Goal: Task Accomplishment & Management: Complete application form

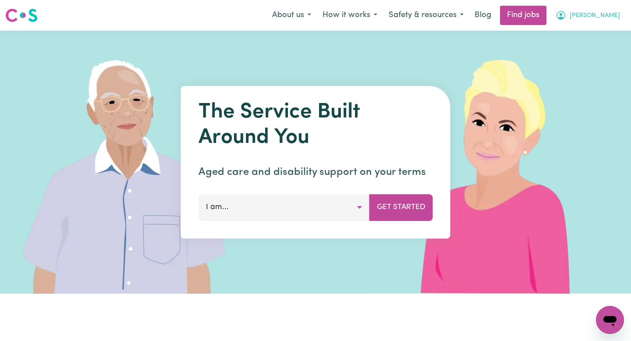
click at [566, 15] on icon "My Account" at bounding box center [561, 15] width 11 height 11
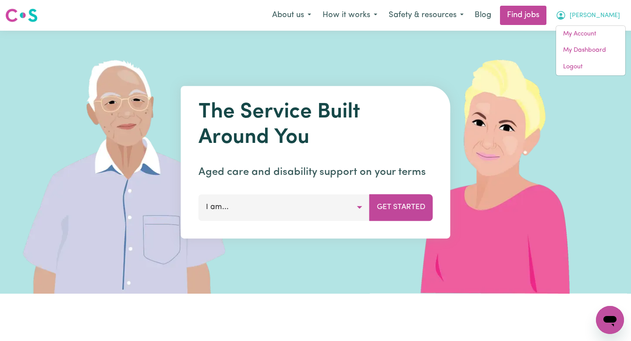
click at [587, 25] on div "About us How it works Safety & resources Blog Find jobs [PERSON_NAME] My Accoun…" at bounding box center [445, 15] width 359 height 19
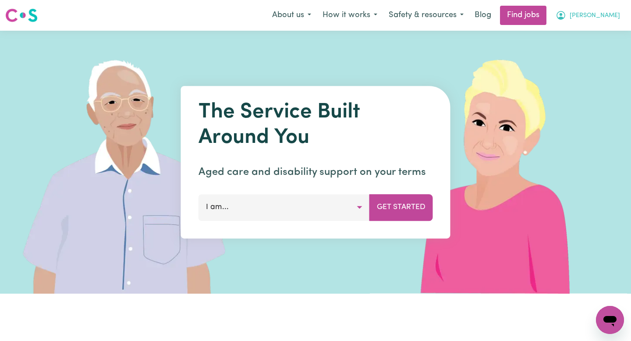
click at [608, 16] on span "[PERSON_NAME]" at bounding box center [595, 16] width 50 height 10
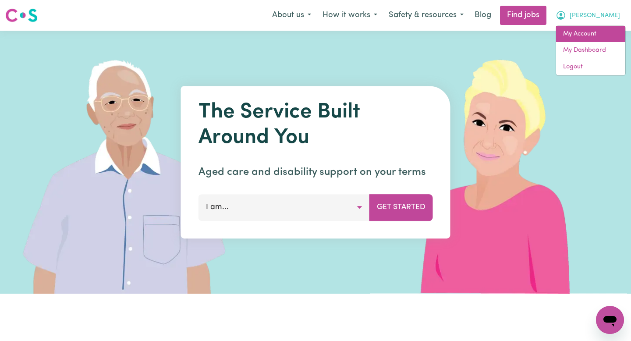
click at [595, 39] on link "My Account" at bounding box center [590, 34] width 69 height 17
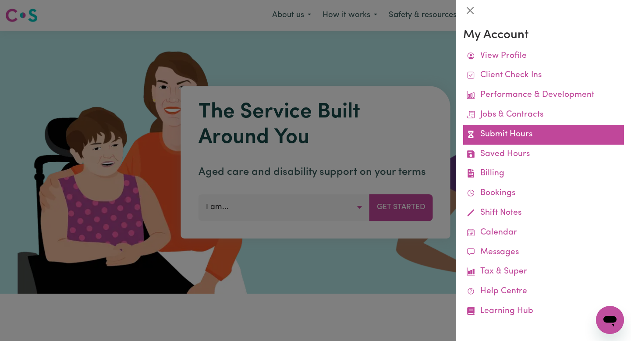
click at [506, 138] on link "Submit Hours" at bounding box center [543, 135] width 161 height 20
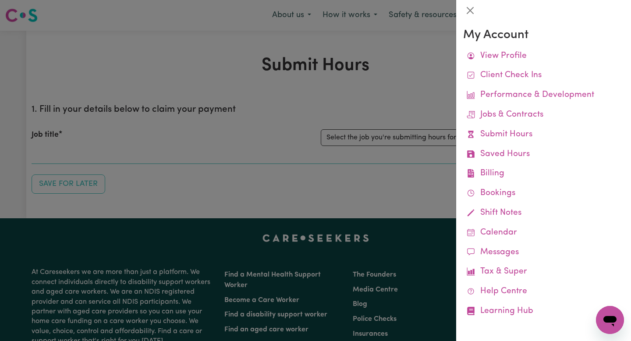
click at [427, 152] on div at bounding box center [315, 170] width 631 height 341
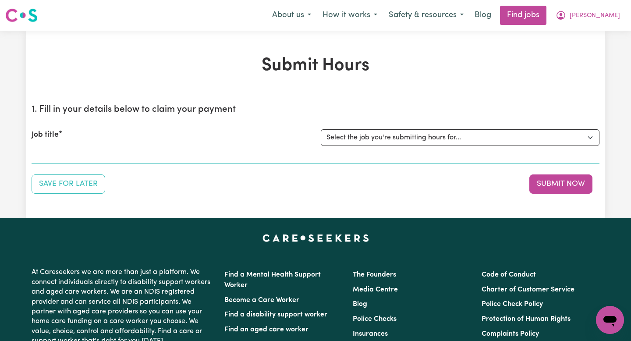
click at [427, 142] on select "Select the job you're submitting hours for... [[PERSON_NAME]] [DATE]" at bounding box center [460, 137] width 279 height 17
select select "13779"
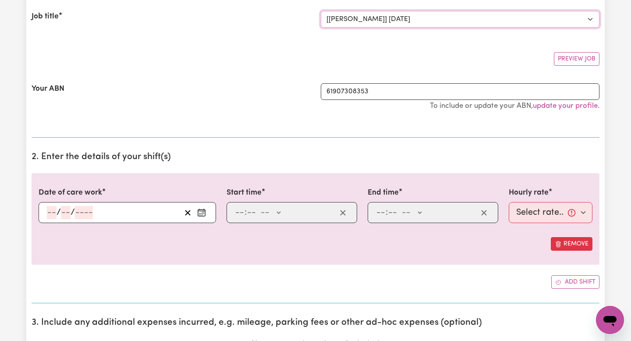
scroll to position [133, 0]
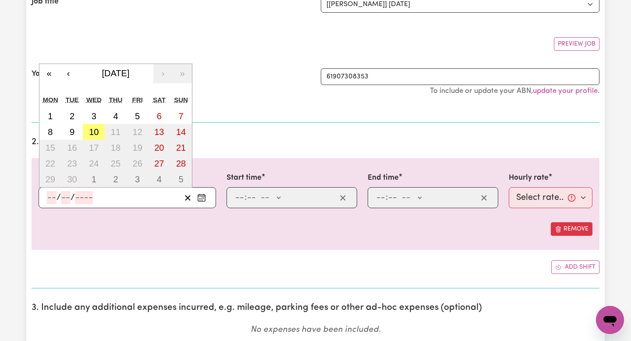
click at [54, 192] on input "number" at bounding box center [52, 197] width 10 height 13
click at [88, 136] on button "10" at bounding box center [94, 132] width 22 height 16
type input "[DATE]"
type input "10"
type input "9"
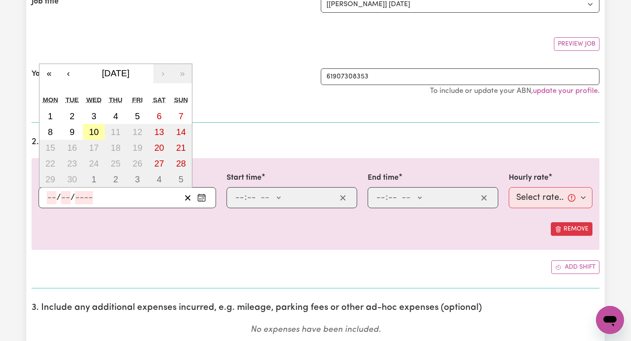
type input "2025"
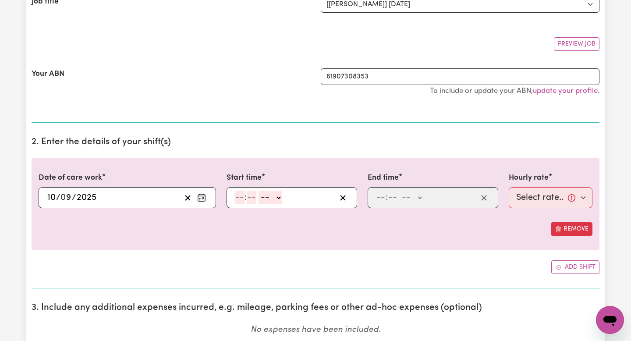
click at [237, 193] on input "number" at bounding box center [240, 197] width 10 height 13
type input "8"
type input "30"
click at [265, 196] on select "-- AM PM" at bounding box center [268, 197] width 24 height 13
drag, startPoint x: 265, startPoint y: 196, endPoint x: 266, endPoint y: 207, distance: 11.0
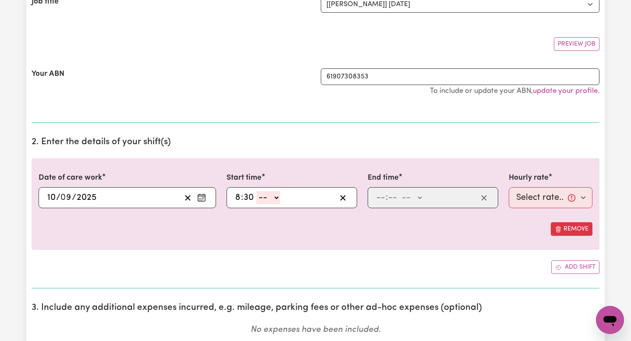
click at [266, 207] on div "8 : 30 -- AM PM" at bounding box center [292, 197] width 131 height 21
click at [268, 197] on select "-- AM PM" at bounding box center [268, 197] width 24 height 13
select select "am"
type input "08:30"
click at [378, 201] on input "number" at bounding box center [381, 197] width 10 height 13
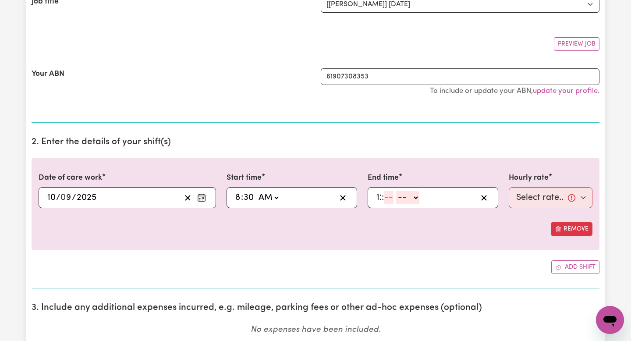
type input "12"
type input "30"
click at [406, 200] on select "-- AM PM" at bounding box center [412, 197] width 24 height 13
select select "pm"
type input "12:30"
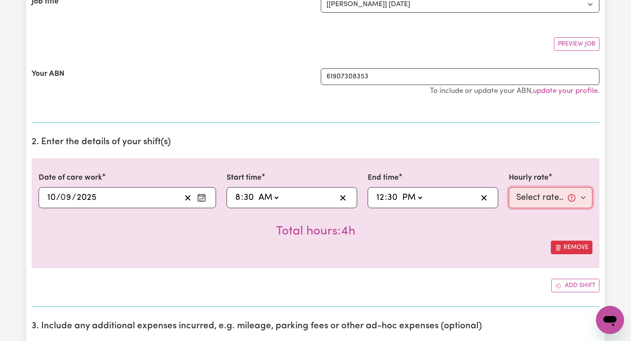
click at [521, 199] on select "Select rate... $50.00 (Weekday)" at bounding box center [551, 197] width 84 height 21
select select "50-Weekday"
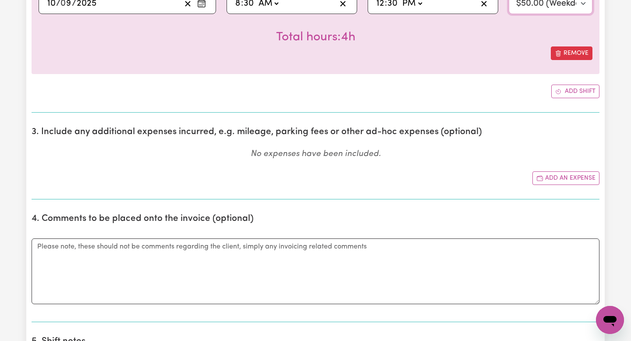
scroll to position [352, 0]
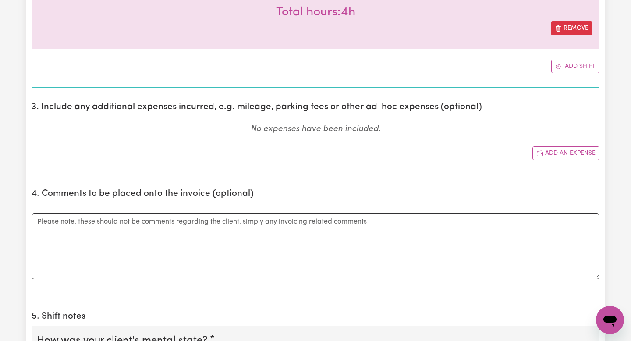
drag, startPoint x: 58, startPoint y: 117, endPoint x: 362, endPoint y: 143, distance: 305.3
click at [359, 137] on section "3. Include any additional expenses incurred, e.g. mileage, parking fees or othe…" at bounding box center [316, 135] width 568 height 80
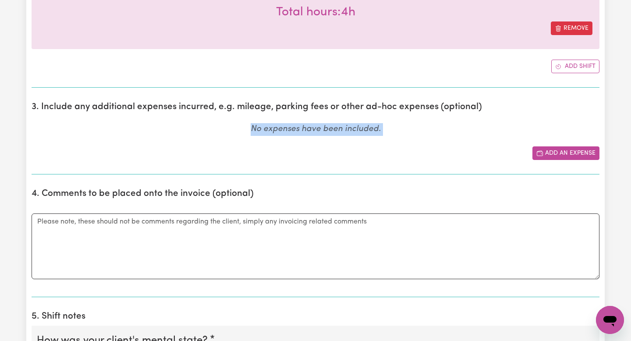
click at [543, 150] on icon "Add another expense" at bounding box center [539, 153] width 7 height 7
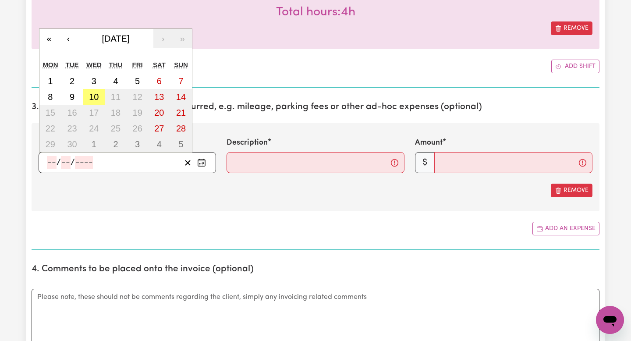
click at [50, 160] on input "number" at bounding box center [52, 162] width 10 height 13
click at [93, 102] on button "10" at bounding box center [94, 97] width 22 height 16
type input "[DATE]"
type input "10"
type input "9"
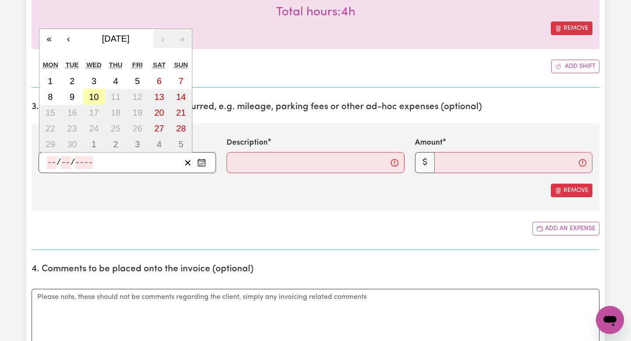
type input "2025"
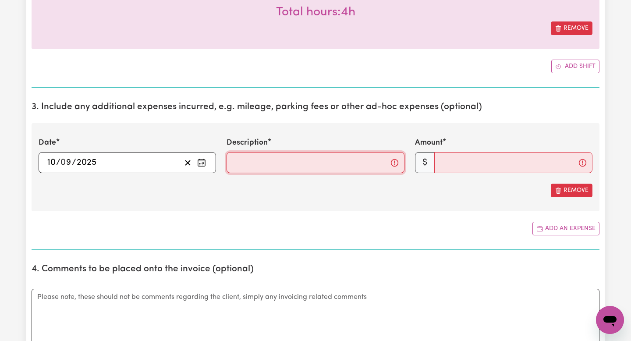
click at [238, 158] on input "Description" at bounding box center [315, 162] width 177 height 21
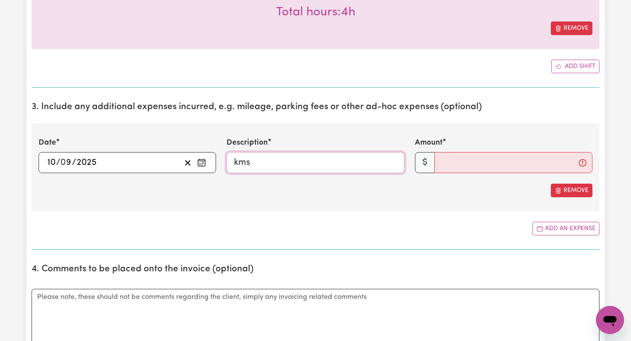
type input "kms"
click at [466, 162] on input "Amount" at bounding box center [513, 162] width 158 height 21
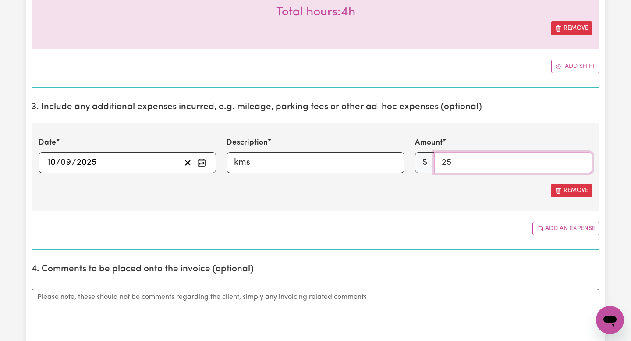
type input "25"
click at [488, 211] on div "Date [DATE] 10 / 0 9 / 2025 « ‹ [DATE] › » Mon Tue Wed Thu Fri Sat Sun 1 2 3 4 …" at bounding box center [316, 167] width 568 height 88
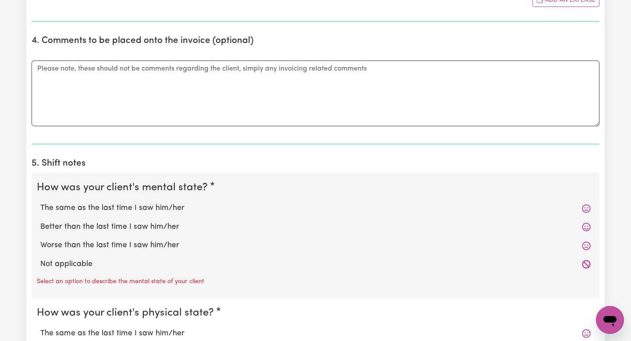
scroll to position [595, 0]
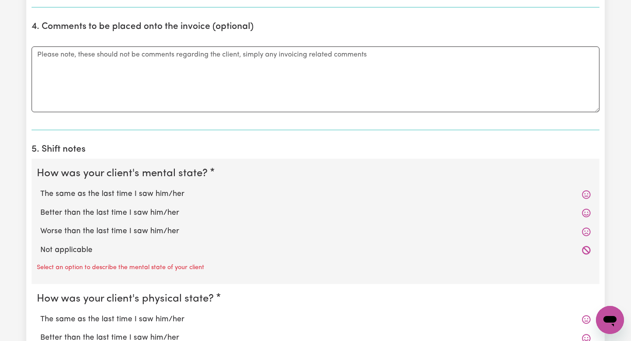
click at [330, 207] on label "Better than the last time I saw him/her" at bounding box center [315, 212] width 550 height 11
click at [40, 207] on input "Better than the last time I saw him/her" at bounding box center [40, 207] width 0 height 0
radio input "true"
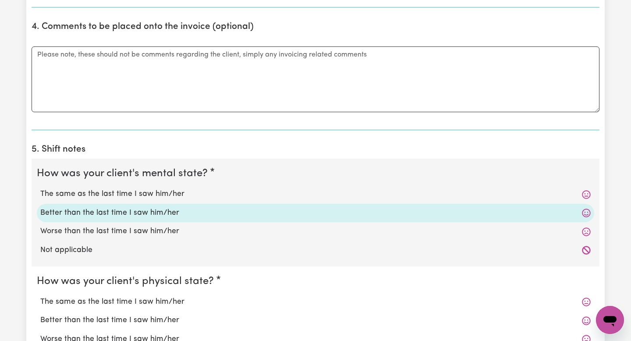
click at [323, 191] on label "The same as the last time I saw him/her" at bounding box center [315, 193] width 550 height 11
click at [40, 188] on input "The same as the last time I saw him/her" at bounding box center [40, 188] width 0 height 0
radio input "true"
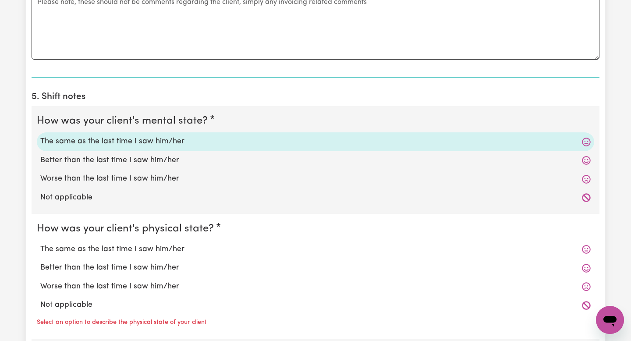
scroll to position [676, 0]
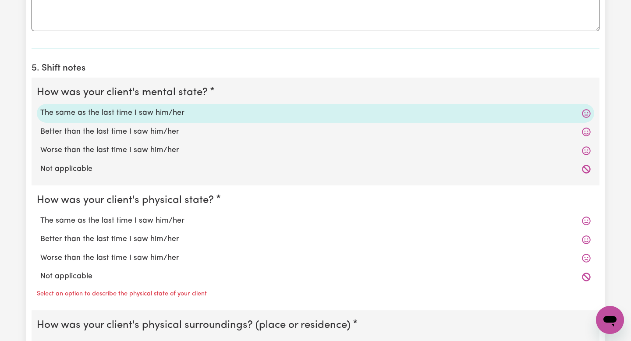
click at [206, 213] on div "The same as the last time I saw him/her" at bounding box center [315, 221] width 557 height 18
click at [198, 217] on label "The same as the last time I saw him/her" at bounding box center [315, 220] width 550 height 11
click at [40, 215] on input "The same as the last time I saw him/her" at bounding box center [40, 215] width 0 height 0
radio input "true"
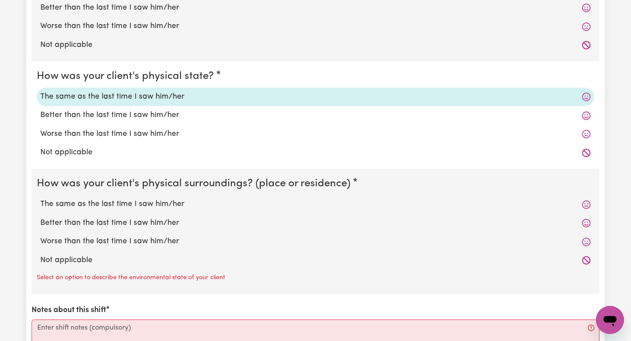
scroll to position [799, 0]
click at [175, 196] on div "The same as the last time I saw him/her" at bounding box center [315, 204] width 557 height 18
click at [175, 202] on label "The same as the last time I saw him/her" at bounding box center [315, 204] width 550 height 11
click at [40, 199] on input "The same as the last time I saw him/her" at bounding box center [40, 198] width 0 height 0
radio input "true"
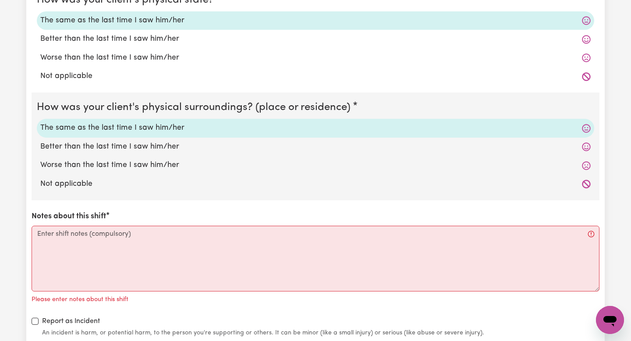
scroll to position [879, 0]
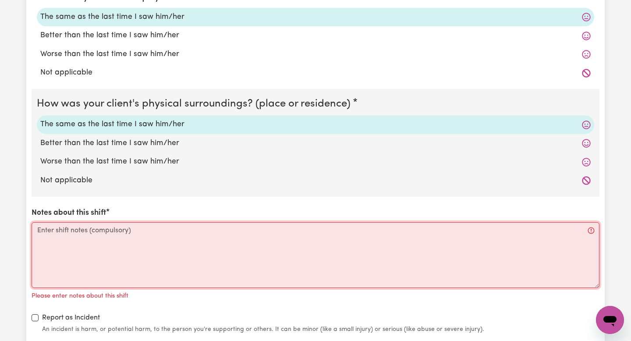
click at [170, 234] on textarea "Notes about this shift" at bounding box center [316, 255] width 568 height 66
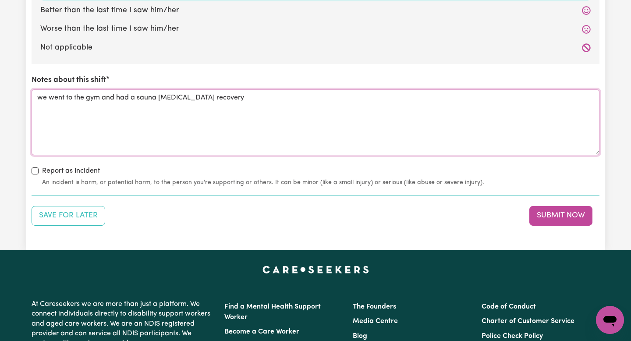
scroll to position [1014, 0]
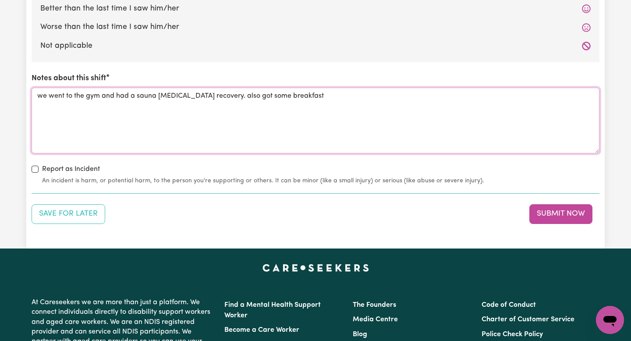
type textarea "we went to the gym and had a sauna [MEDICAL_DATA] recovery. also got some break…"
click at [530, 210] on button "Submit Now" at bounding box center [560, 213] width 63 height 19
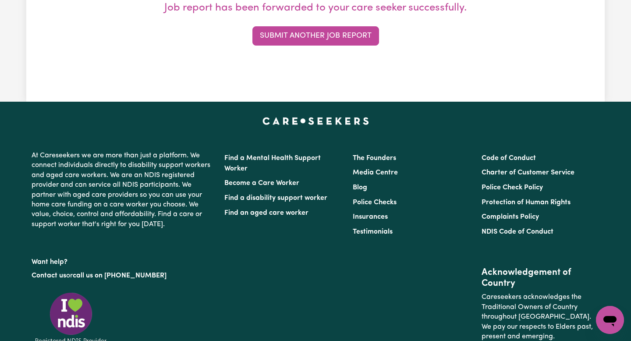
scroll to position [325, 0]
